Goal: Task Accomplishment & Management: Use online tool/utility

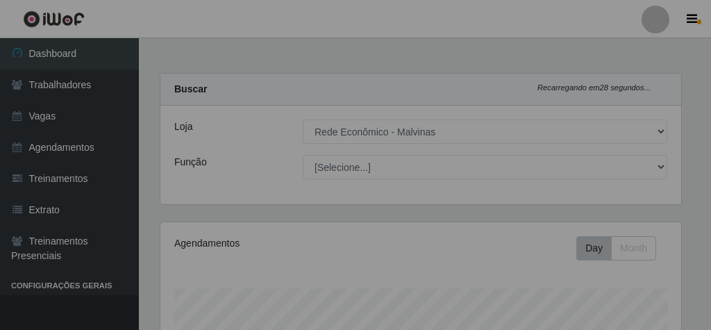
select select "194"
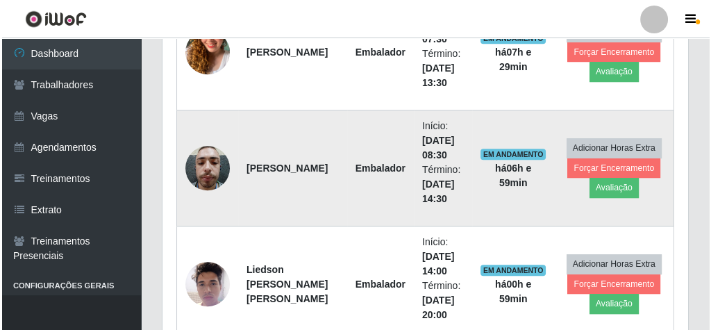
scroll to position [620, 0]
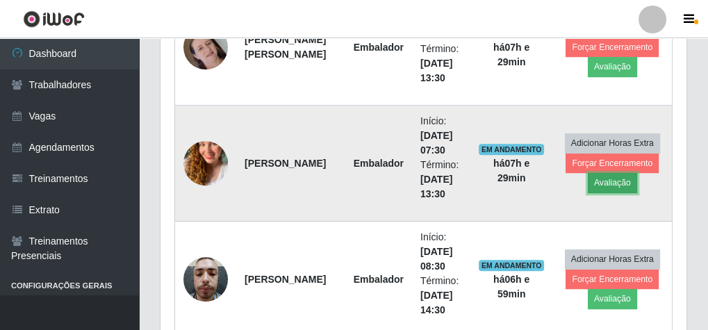
click at [618, 177] on button "Avaliação" at bounding box center [612, 182] width 49 height 19
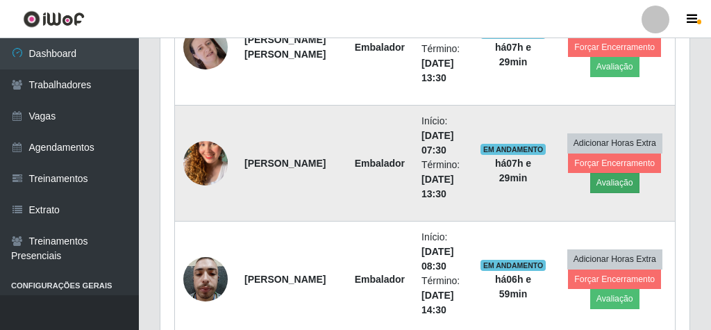
scroll to position [288, 521]
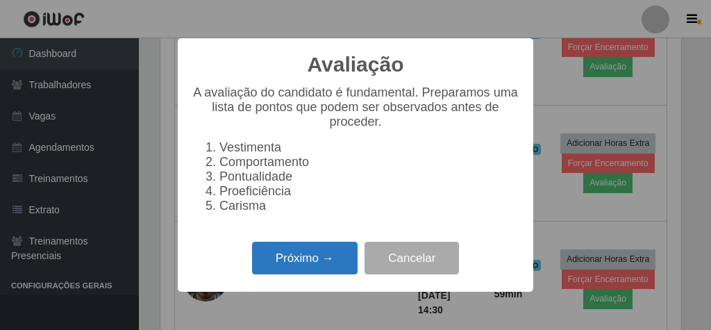
click at [267, 254] on button "Próximo →" at bounding box center [305, 258] width 106 height 33
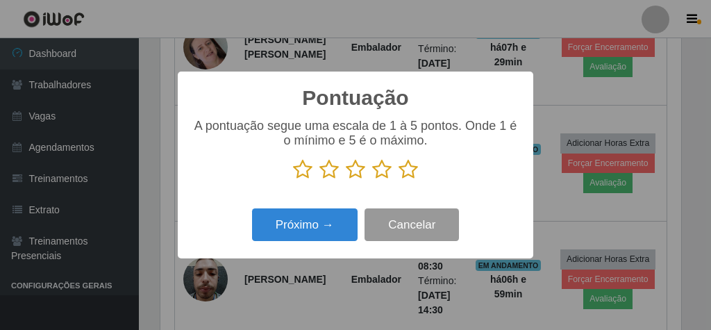
scroll to position [694340, 694107]
click at [406, 163] on icon at bounding box center [408, 169] width 19 height 21
click at [399, 180] on input "radio" at bounding box center [399, 180] width 0 height 0
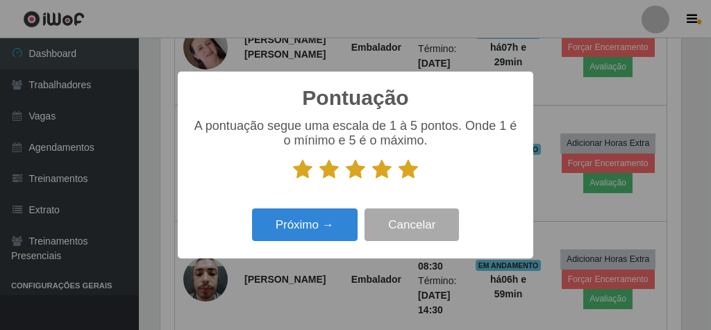
click at [338, 208] on div "Pontuação × A pontuação segue uma escala de 1 à 5 pontos. Onde 1 é o mínimo e 5…" at bounding box center [356, 165] width 356 height 187
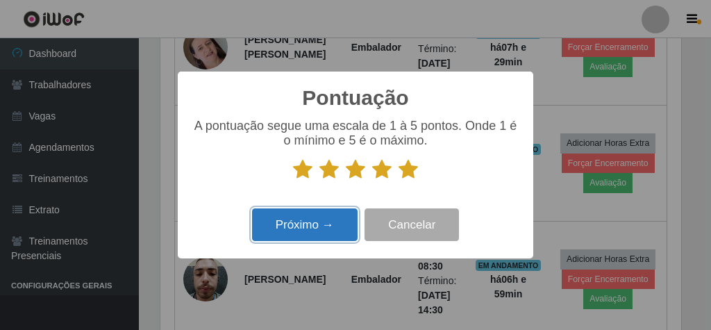
click at [336, 211] on button "Próximo →" at bounding box center [305, 224] width 106 height 33
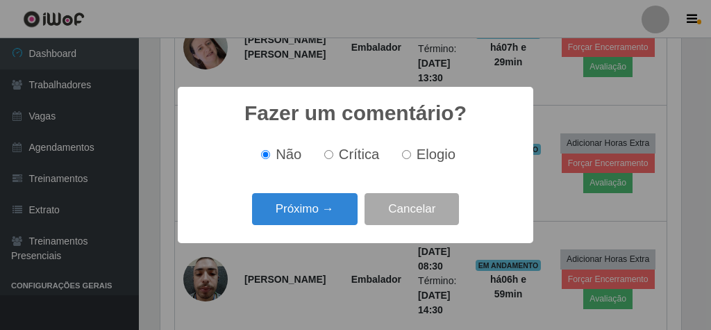
click at [336, 211] on button "Próximo →" at bounding box center [305, 209] width 106 height 33
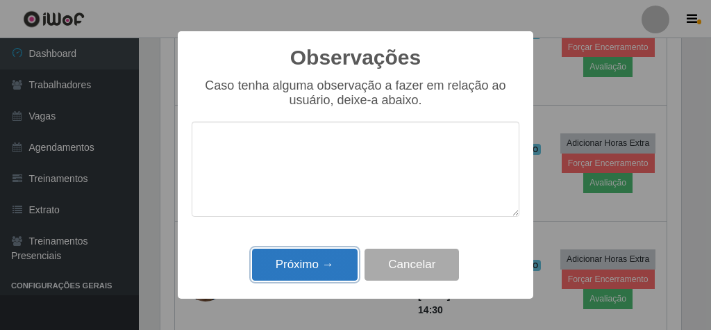
click at [336, 263] on button "Próximo →" at bounding box center [305, 265] width 106 height 33
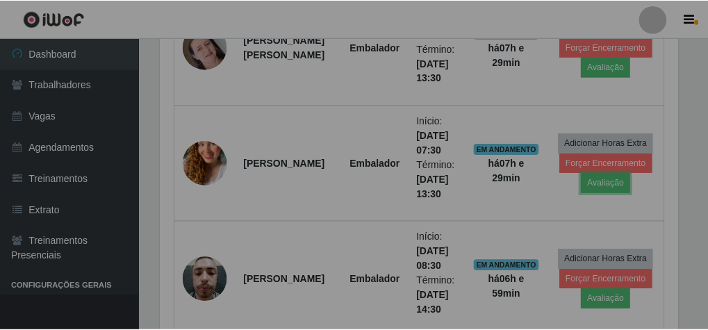
scroll to position [288, 526]
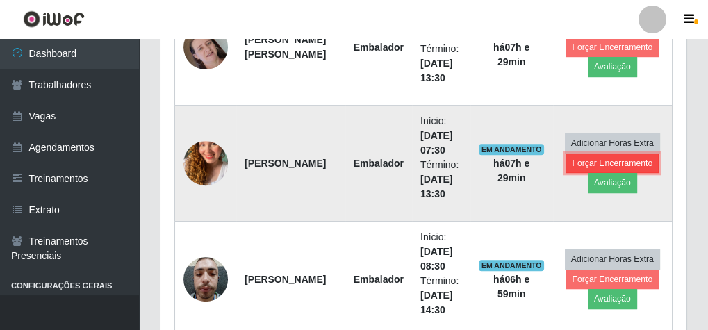
click at [645, 157] on button "Forçar Encerramento" at bounding box center [611, 163] width 93 height 19
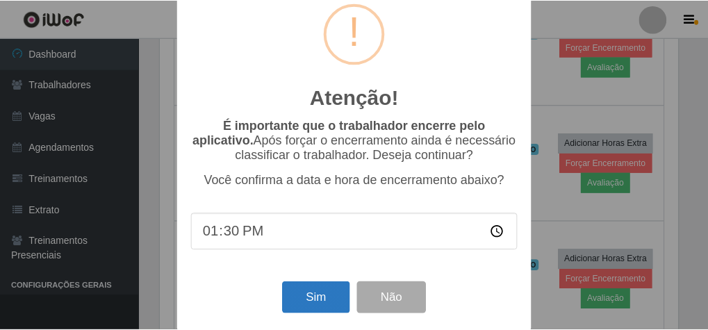
scroll to position [45, 0]
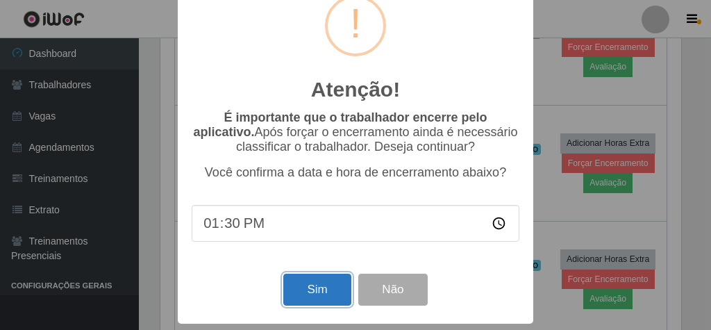
click at [320, 280] on button "Sim" at bounding box center [316, 290] width 67 height 33
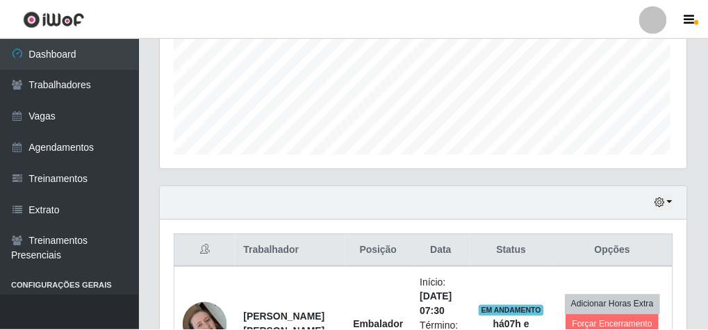
scroll to position [288, 521]
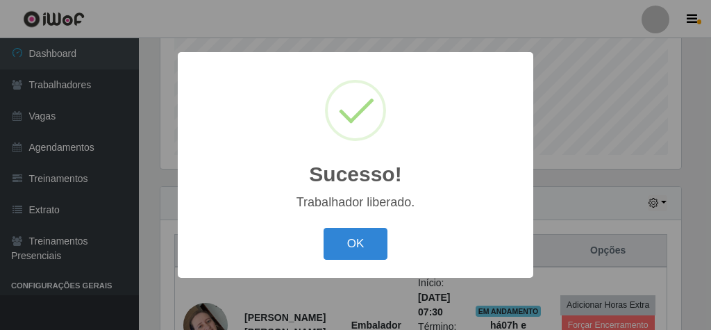
drag, startPoint x: 361, startPoint y: 238, endPoint x: 370, endPoint y: 222, distance: 18.7
click at [363, 237] on button "OK" at bounding box center [356, 244] width 65 height 33
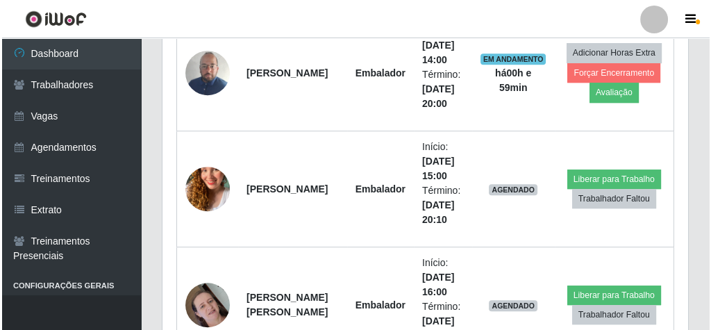
scroll to position [953, 0]
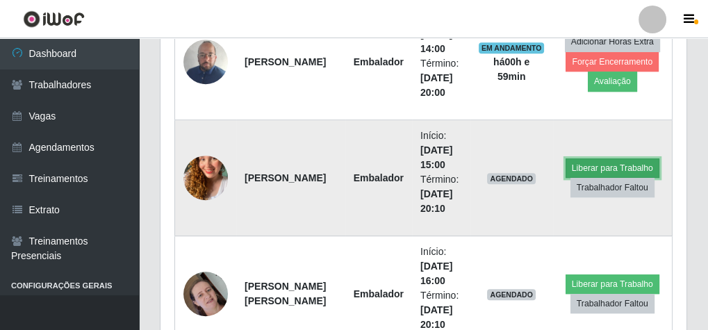
click at [595, 158] on button "Liberar para Trabalho" at bounding box center [612, 167] width 94 height 19
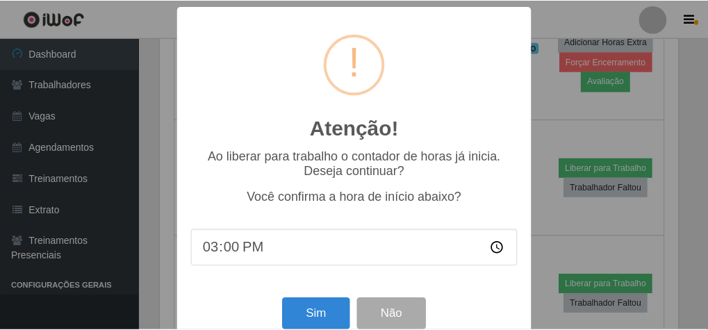
scroll to position [288, 521]
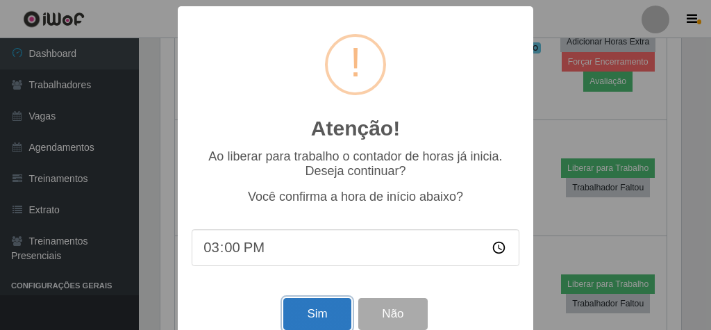
click at [310, 311] on button "Sim" at bounding box center [316, 314] width 67 height 33
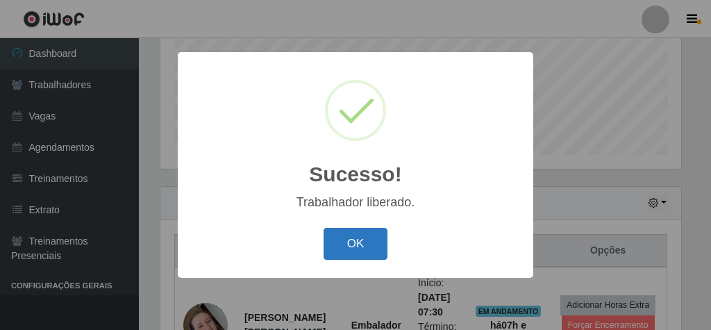
click at [325, 246] on button "OK" at bounding box center [356, 244] width 65 height 33
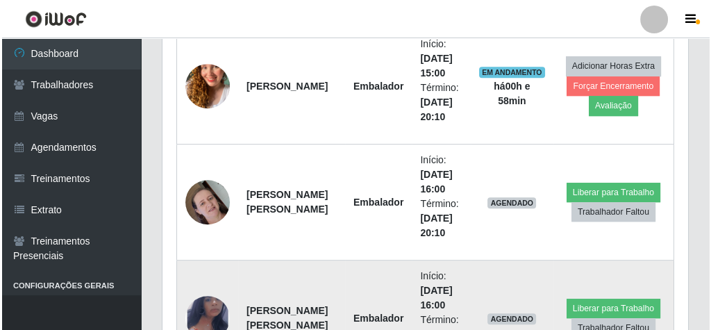
scroll to position [1064, 0]
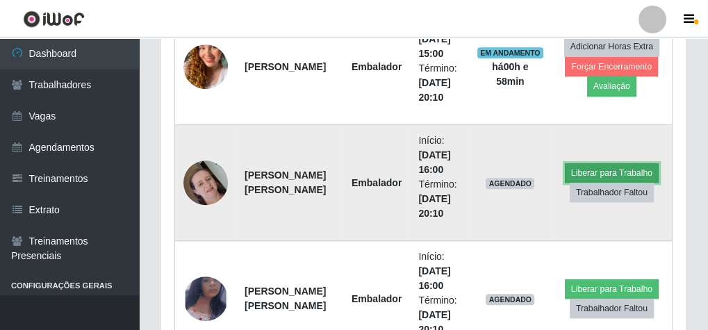
click at [608, 163] on button "Liberar para Trabalho" at bounding box center [612, 172] width 94 height 19
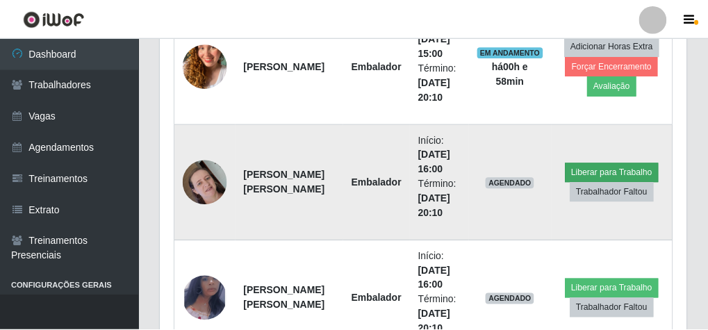
scroll to position [288, 521]
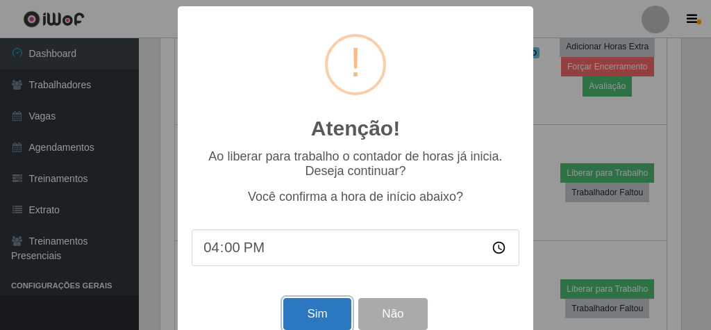
click at [301, 311] on button "Sim" at bounding box center [316, 314] width 67 height 33
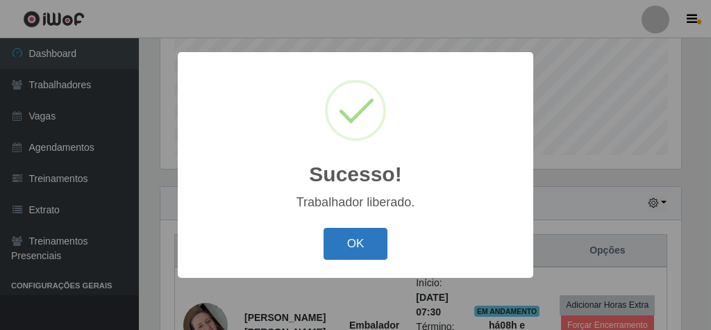
click at [349, 237] on button "OK" at bounding box center [356, 244] width 65 height 33
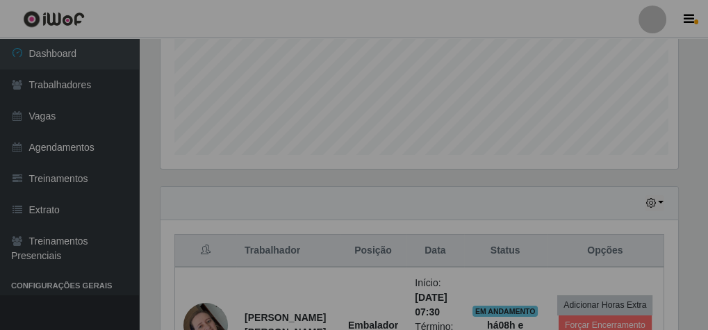
scroll to position [288, 526]
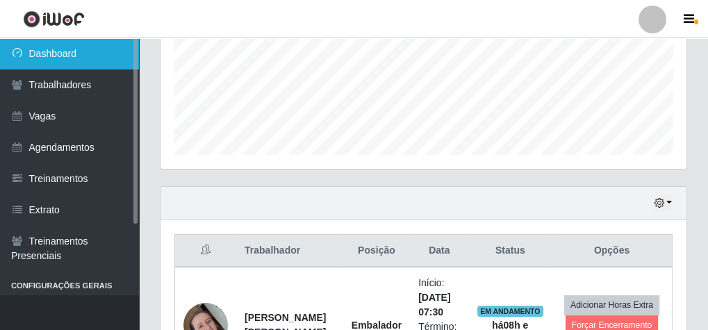
click at [80, 49] on link "Dashboard" at bounding box center [69, 53] width 139 height 31
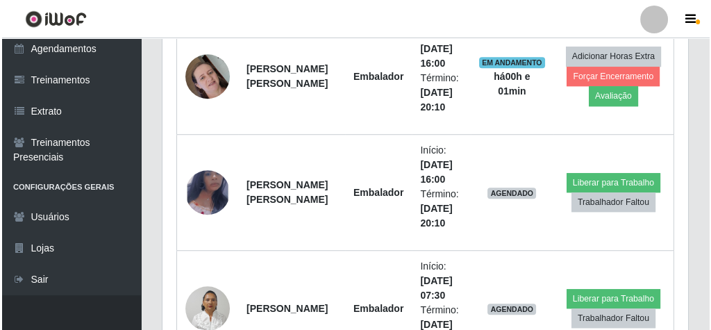
scroll to position [1175, 0]
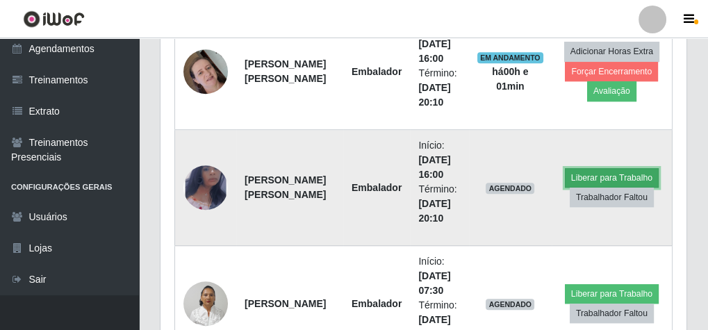
click at [581, 172] on button "Liberar para Trabalho" at bounding box center [612, 177] width 94 height 19
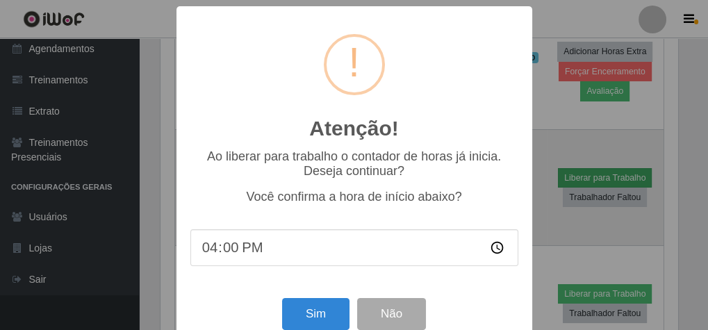
scroll to position [288, 521]
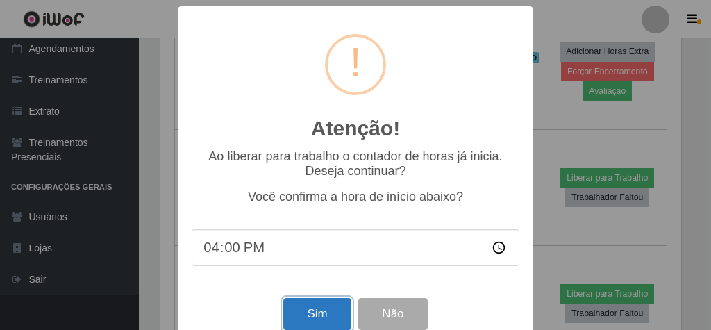
click at [299, 308] on button "Sim" at bounding box center [316, 314] width 67 height 33
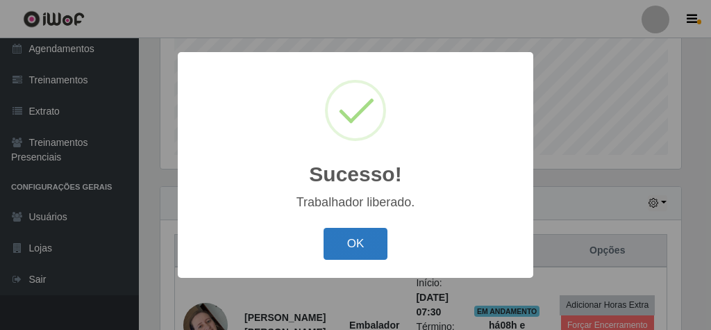
click at [348, 248] on button "OK" at bounding box center [356, 244] width 65 height 33
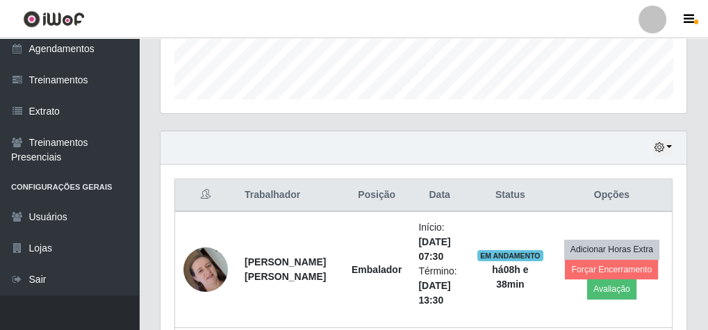
scroll to position [508, 0]
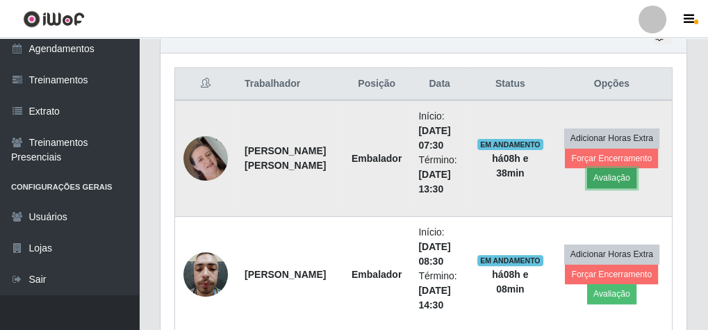
click at [601, 169] on button "Avaliação" at bounding box center [611, 177] width 49 height 19
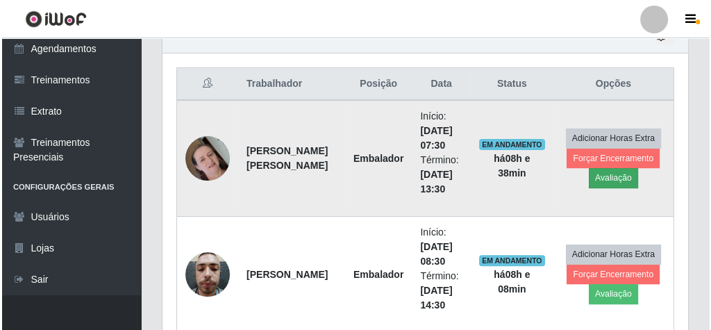
scroll to position [288, 521]
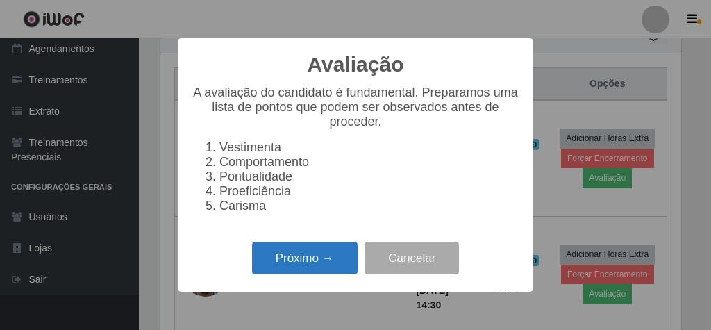
click at [335, 267] on button "Próximo →" at bounding box center [305, 258] width 106 height 33
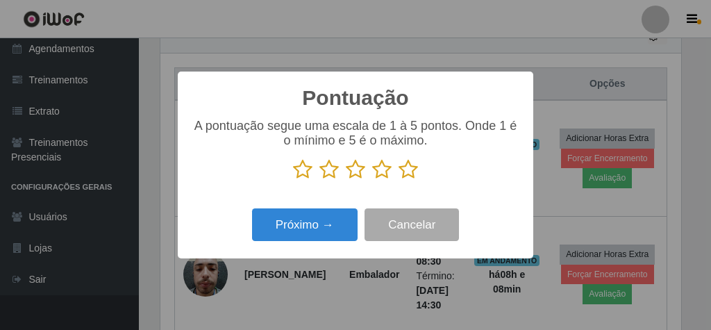
click at [406, 171] on icon at bounding box center [408, 169] width 19 height 21
click at [399, 180] on input "radio" at bounding box center [399, 180] width 0 height 0
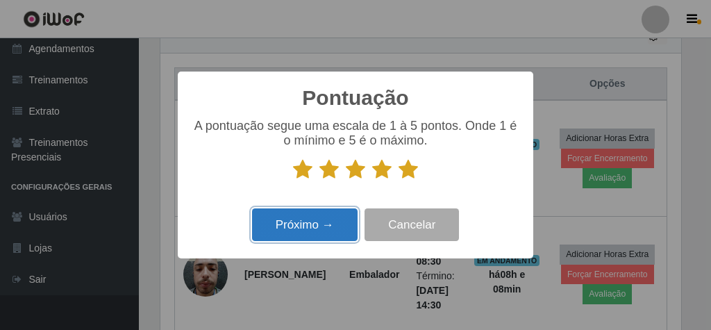
click at [351, 221] on button "Próximo →" at bounding box center [305, 224] width 106 height 33
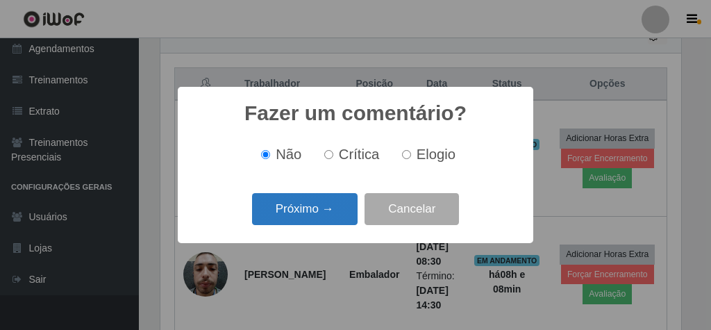
click at [347, 213] on button "Próximo →" at bounding box center [305, 209] width 106 height 33
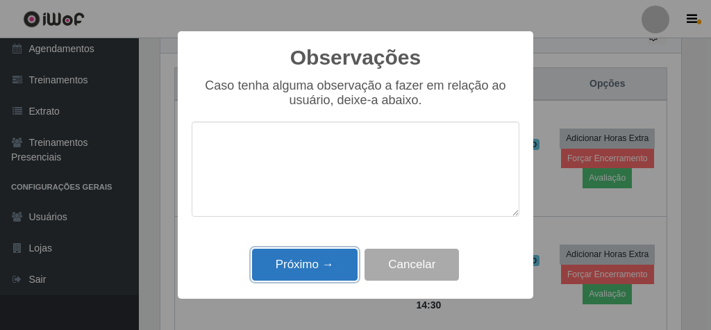
click at [331, 273] on button "Próximo →" at bounding box center [305, 265] width 106 height 33
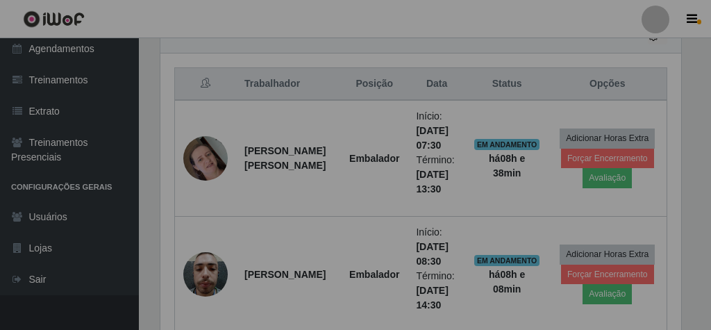
scroll to position [288, 526]
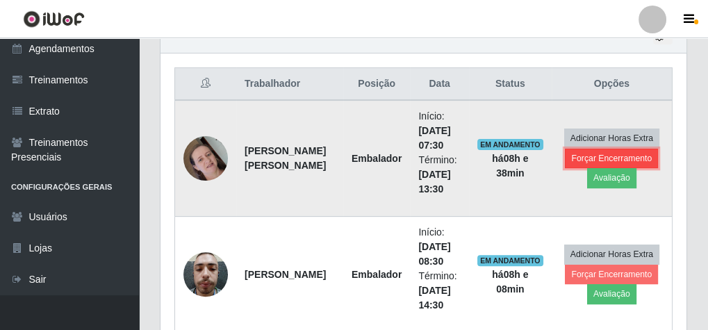
click at [622, 149] on button "Forçar Encerramento" at bounding box center [611, 158] width 93 height 19
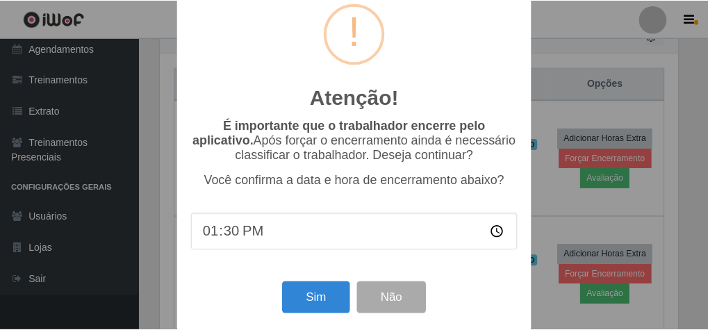
scroll to position [45, 0]
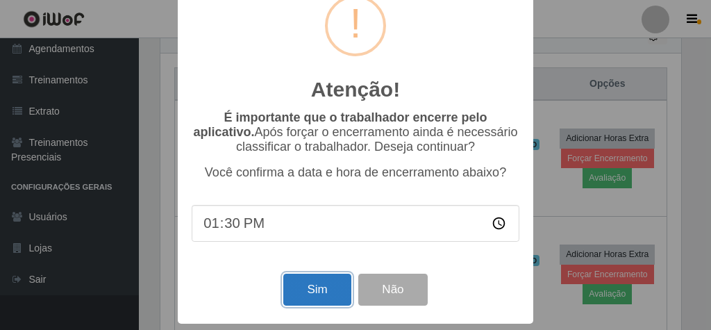
click at [320, 281] on button "Sim" at bounding box center [316, 290] width 67 height 33
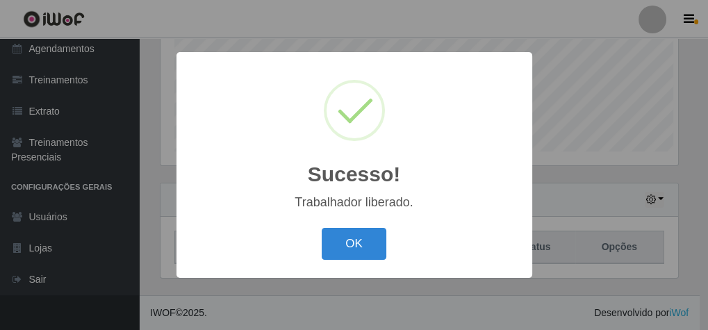
scroll to position [288, 521]
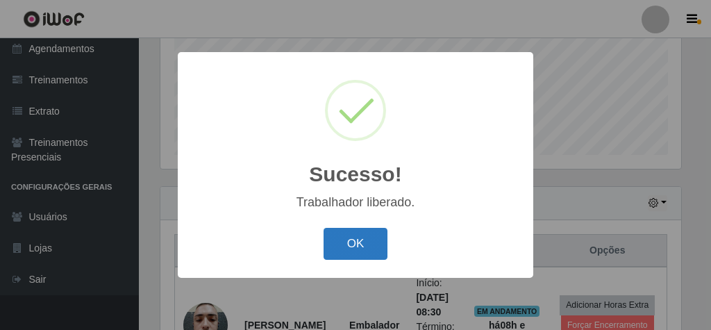
click at [357, 235] on button "OK" at bounding box center [356, 244] width 65 height 33
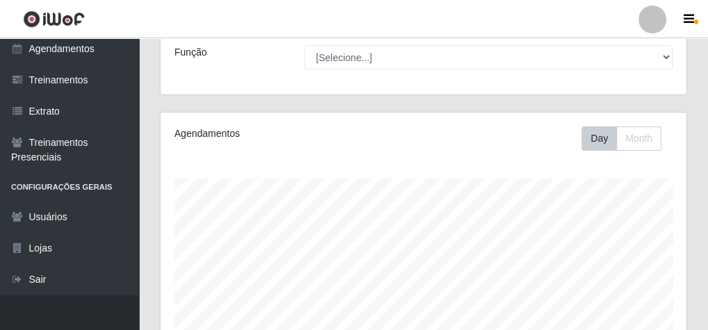
scroll to position [0, 0]
